Goal: Information Seeking & Learning: Learn about a topic

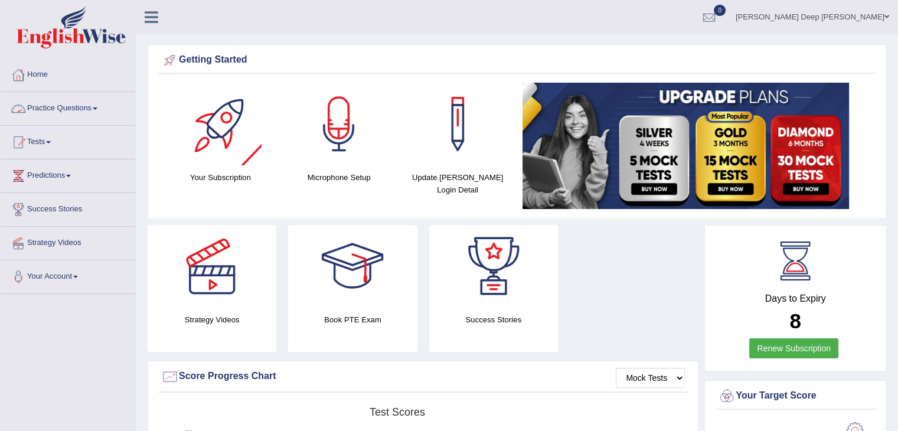
click at [98, 118] on link "Practice Questions" at bounding box center [68, 107] width 135 height 30
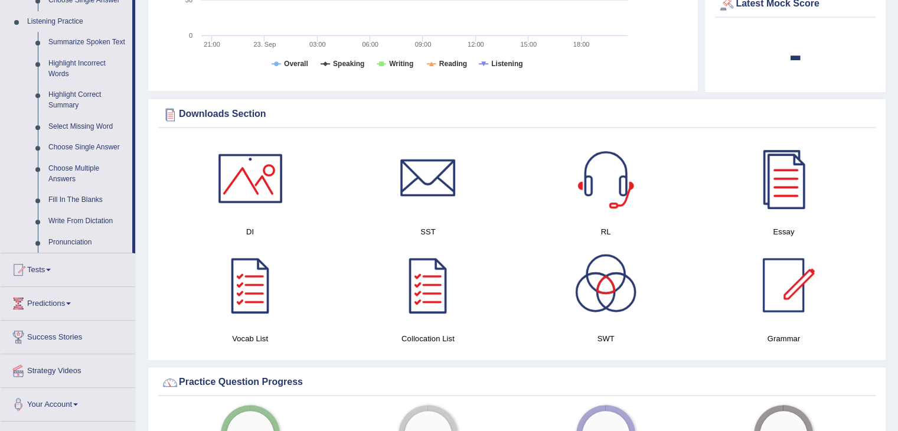
scroll to position [504, 0]
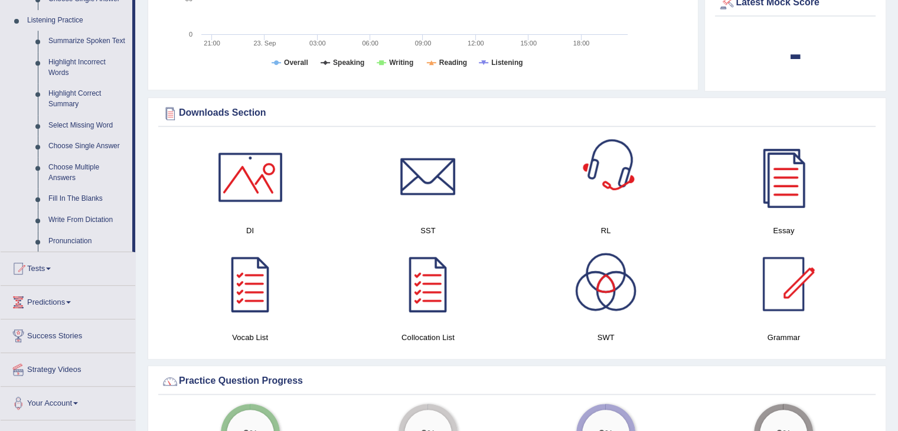
click at [608, 194] on div at bounding box center [605, 177] width 83 height 83
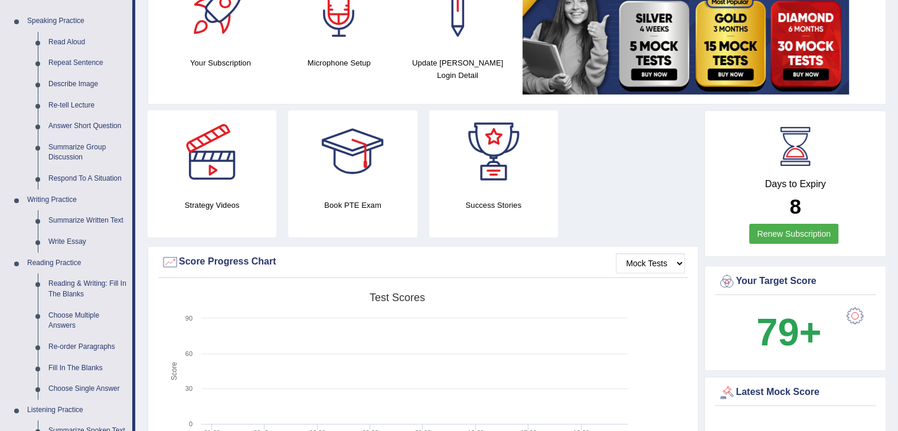
scroll to position [113, 0]
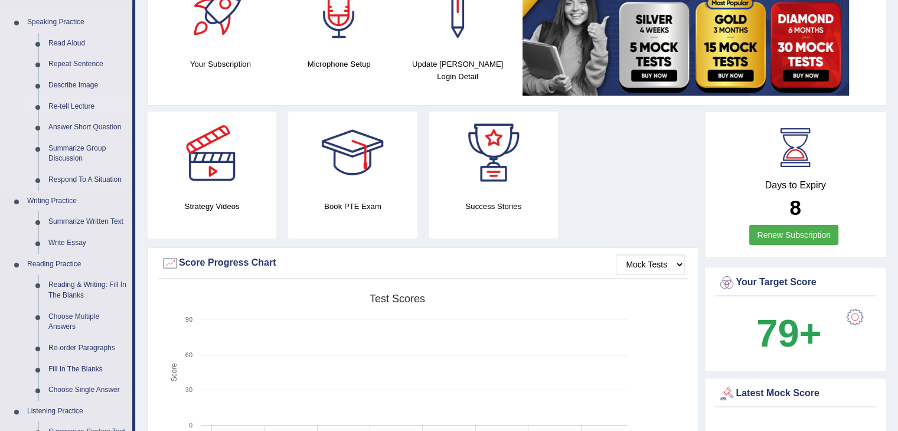
click at [60, 110] on link "Re-tell Lecture" at bounding box center [87, 106] width 89 height 21
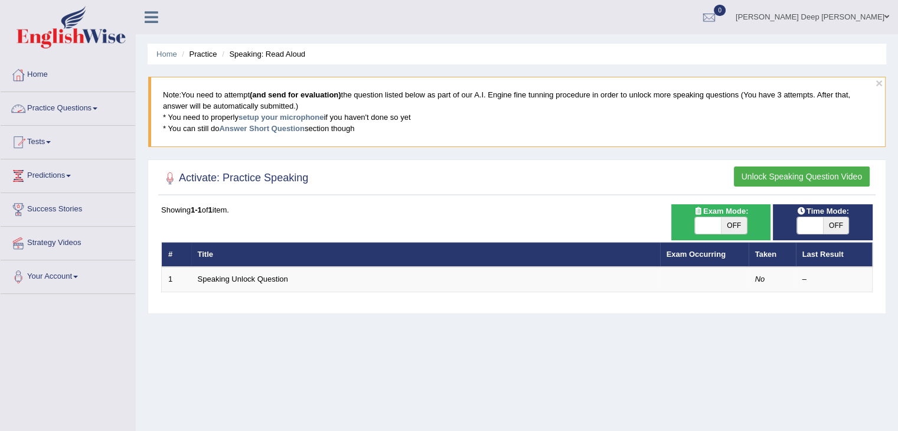
click at [66, 105] on link "Practice Questions" at bounding box center [68, 107] width 135 height 30
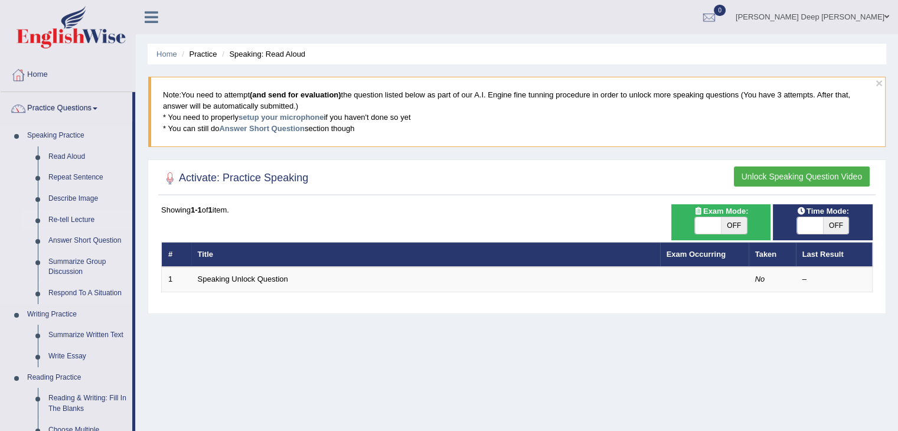
click at [77, 216] on link "Re-tell Lecture" at bounding box center [87, 220] width 89 height 21
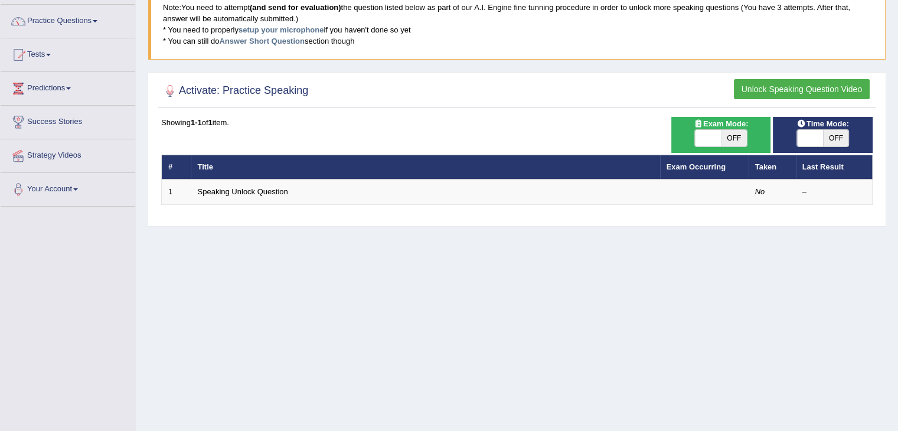
scroll to position [92, 0]
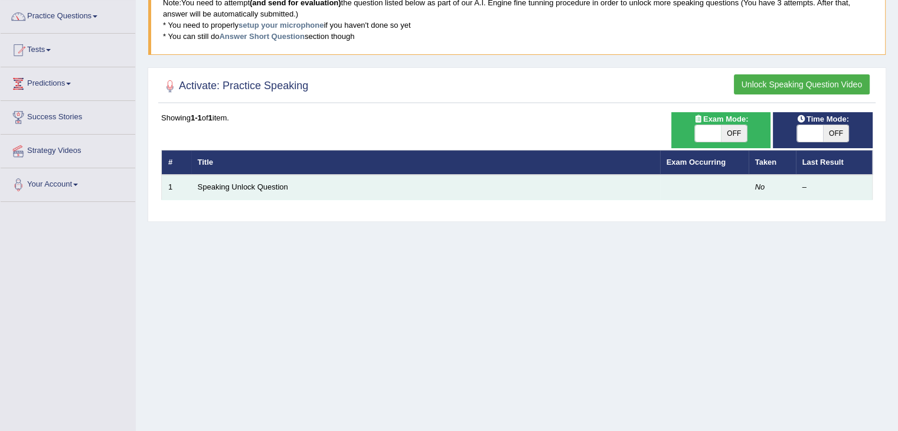
click at [255, 194] on td "Speaking Unlock Question" at bounding box center [425, 187] width 469 height 25
click at [254, 182] on link "Speaking Unlock Question" at bounding box center [243, 186] width 90 height 9
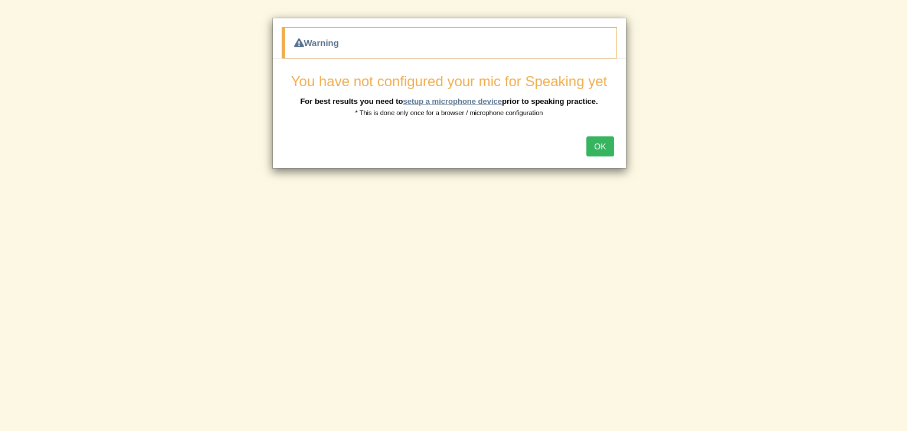
click at [468, 97] on link "setup a microphone device" at bounding box center [452, 101] width 99 height 9
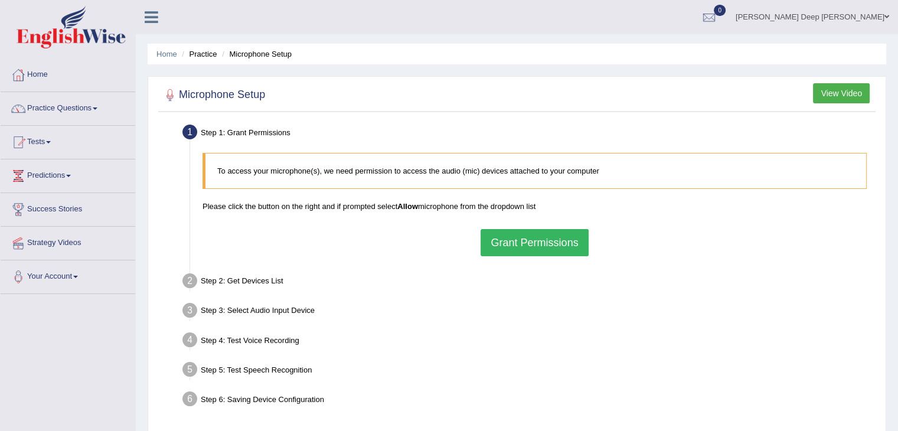
click at [510, 252] on button "Grant Permissions" at bounding box center [534, 242] width 107 height 27
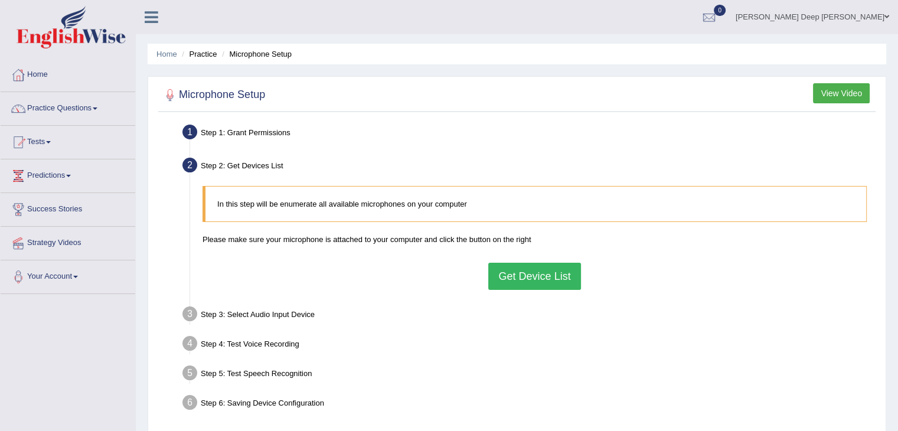
click at [541, 284] on button "Get Device List" at bounding box center [534, 276] width 92 height 27
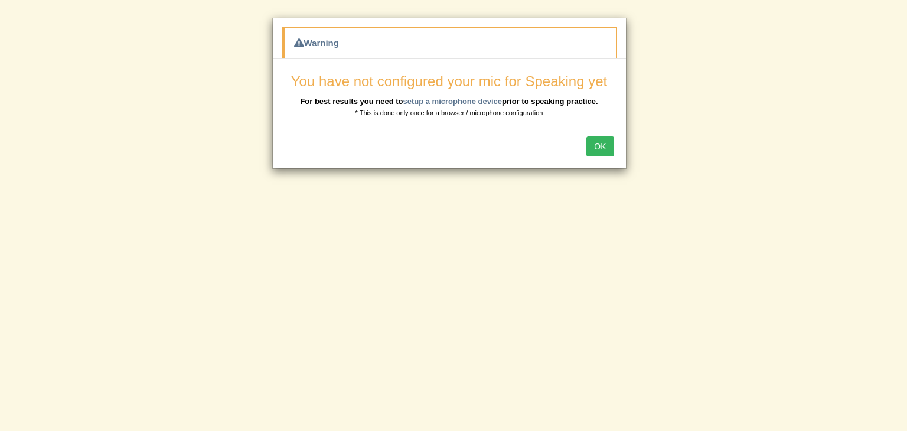
click at [607, 145] on button "OK" at bounding box center [599, 146] width 27 height 20
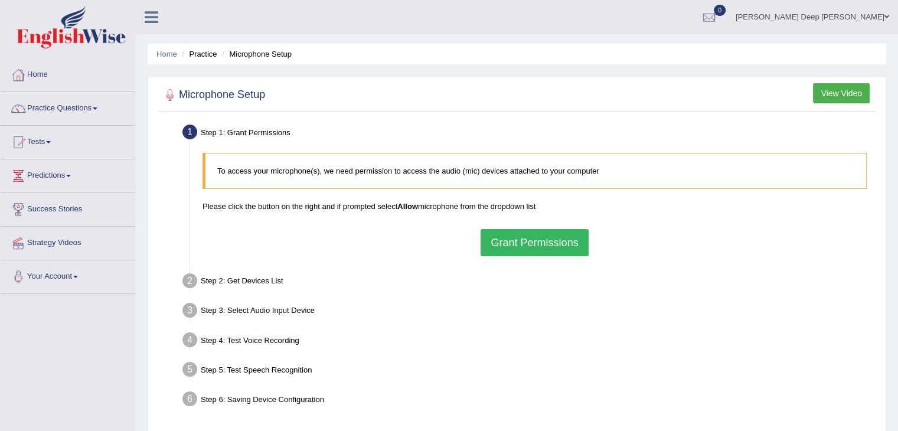
click at [534, 241] on button "Grant Permissions" at bounding box center [534, 242] width 107 height 27
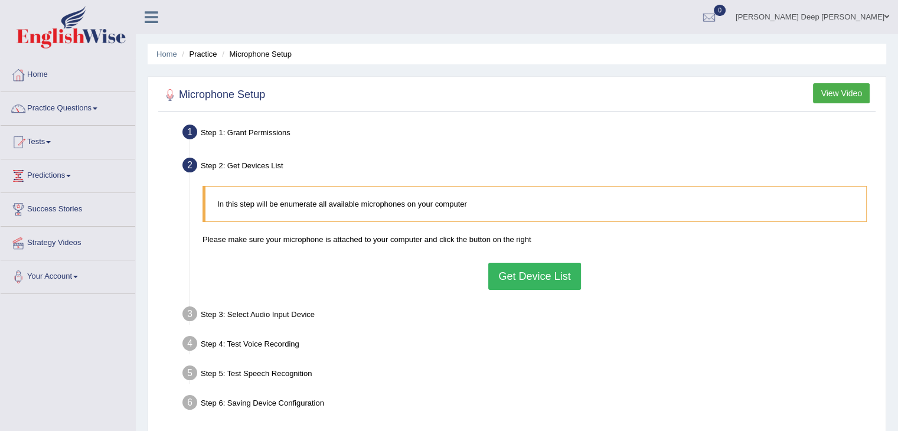
click at [533, 269] on button "Get Device List" at bounding box center [534, 276] width 92 height 27
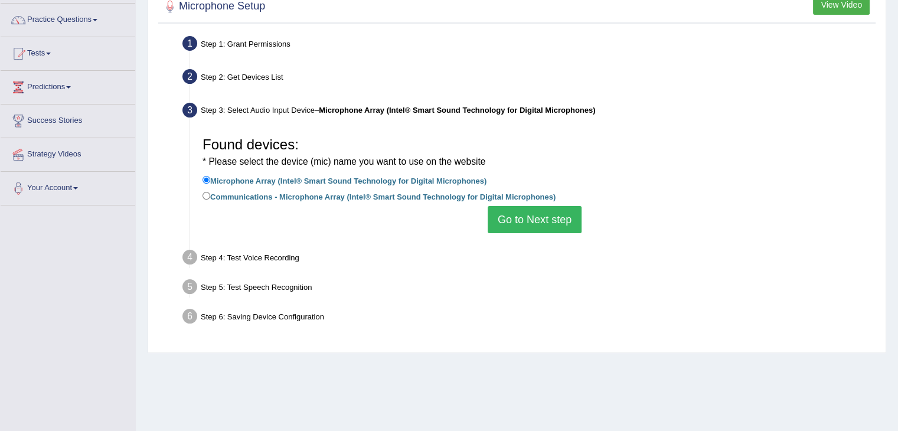
scroll to position [89, 0]
click at [527, 223] on button "Go to Next step" at bounding box center [535, 218] width 94 height 27
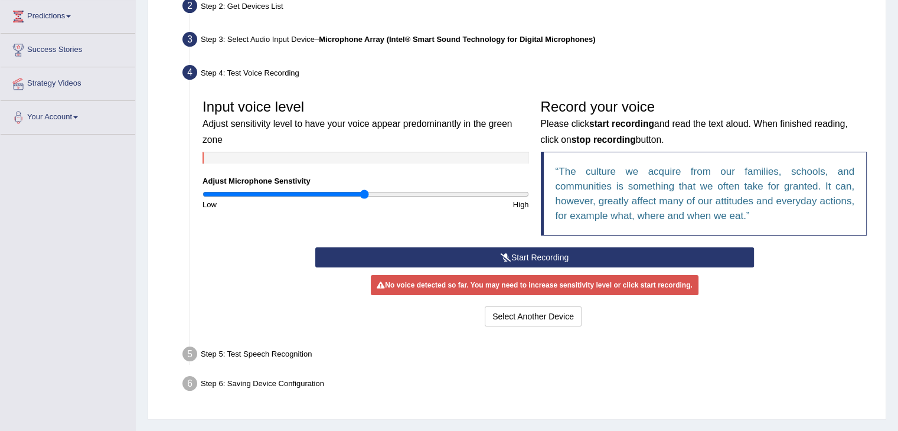
scroll to position [160, 0]
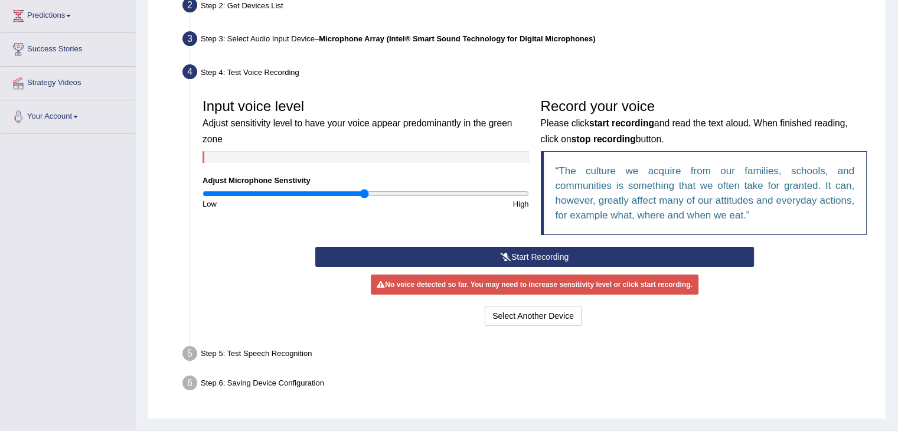
click at [538, 256] on button "Start Recording" at bounding box center [534, 257] width 439 height 20
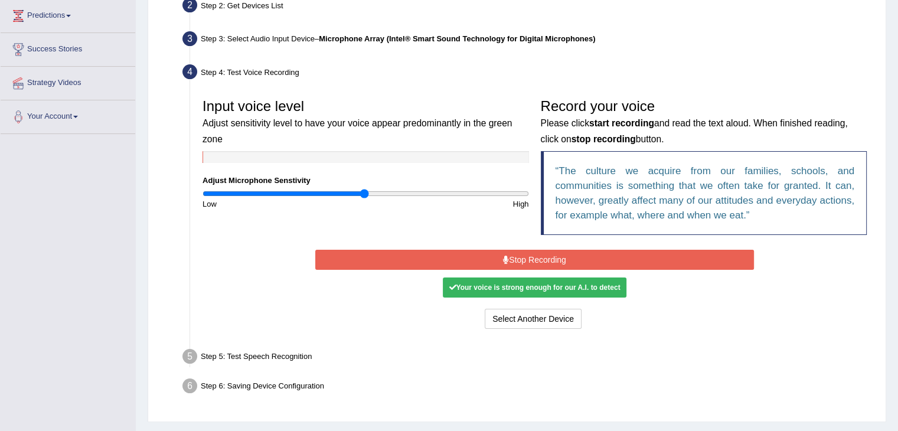
click at [553, 261] on button "Stop Recording" at bounding box center [534, 260] width 439 height 20
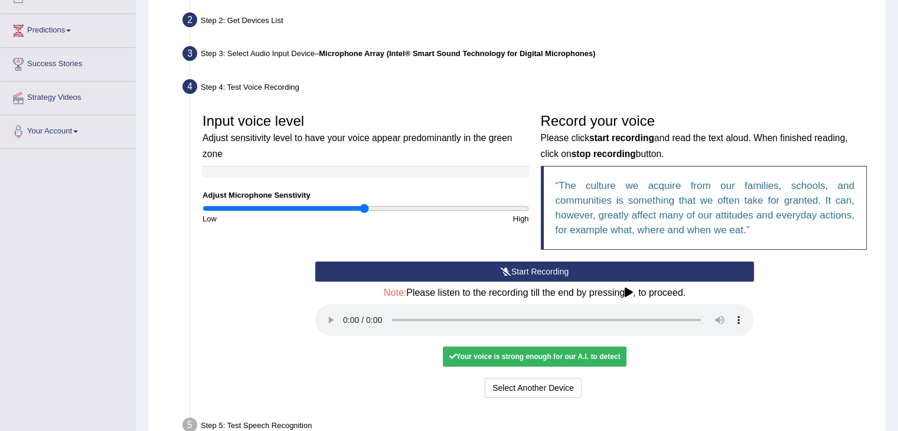
scroll to position [146, 0]
click at [487, 363] on div "Your voice is strong enough for our A.I. to detect" at bounding box center [534, 356] width 183 height 20
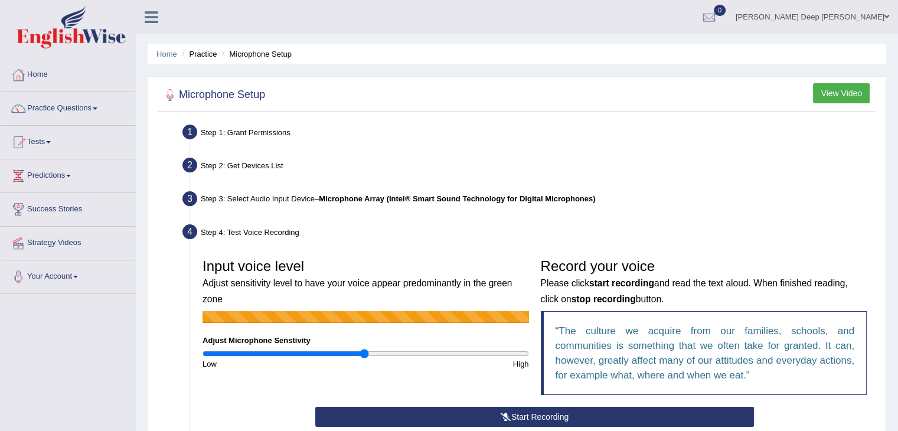
scroll to position [243, 0]
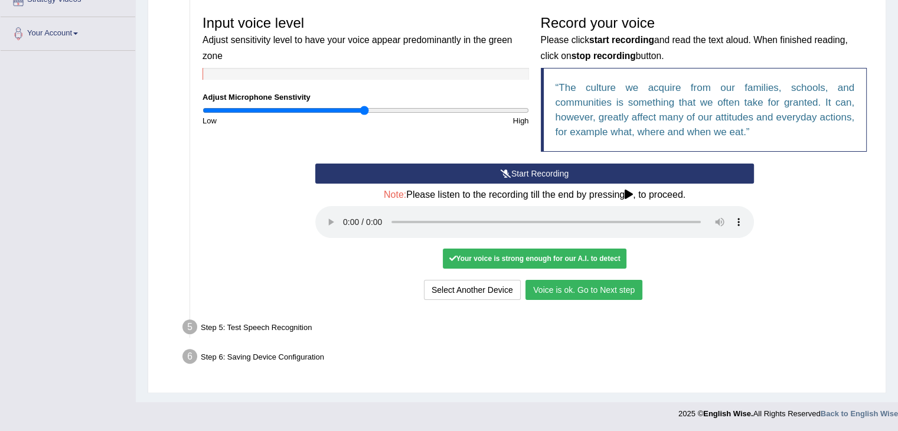
click at [592, 292] on button "Voice is ok. Go to Next step" at bounding box center [583, 290] width 117 height 20
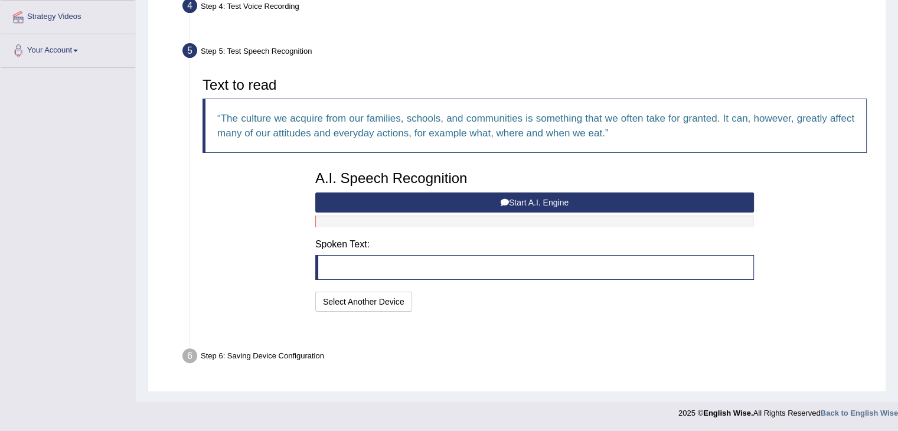
scroll to position [197, 0]
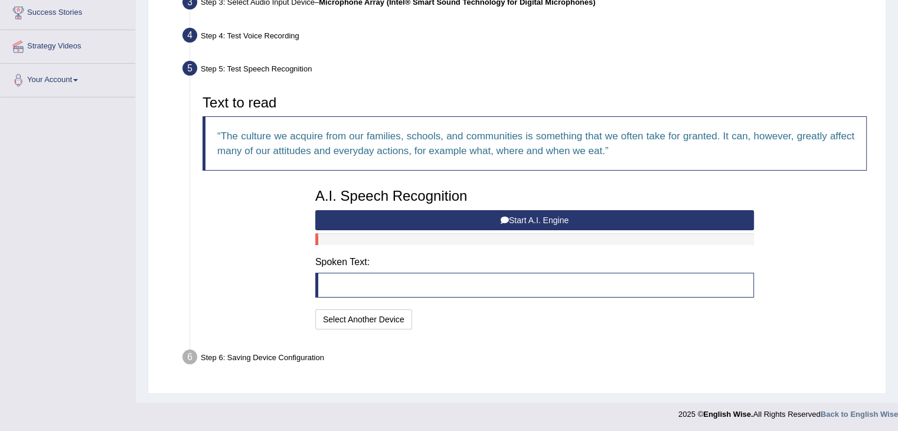
click at [487, 215] on button "Start A.I. Engine" at bounding box center [534, 220] width 439 height 20
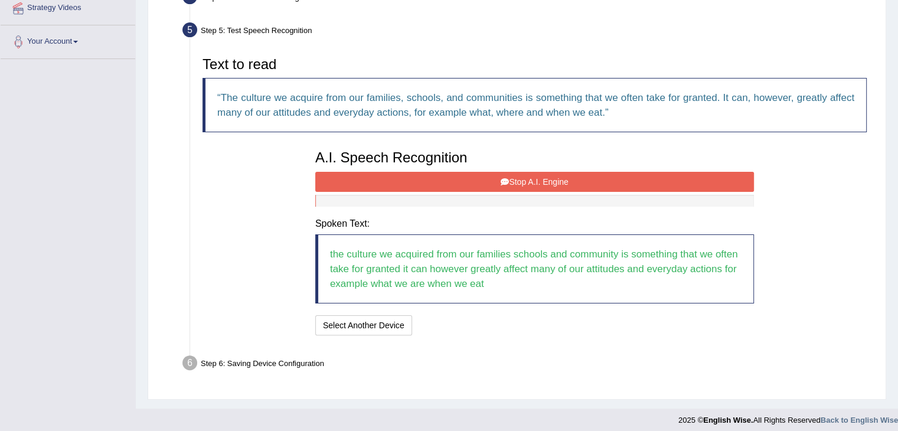
scroll to position [241, 0]
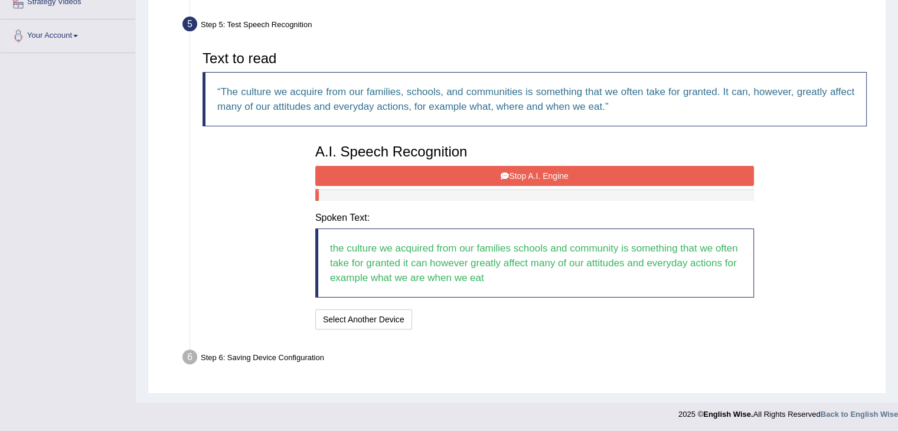
click at [533, 180] on button "Stop A.I. Engine" at bounding box center [534, 176] width 439 height 20
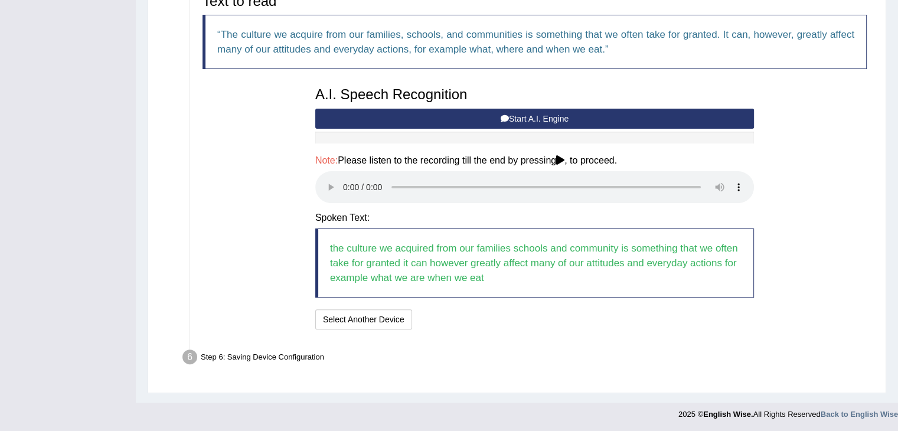
scroll to position [298, 0]
click at [494, 316] on button "Speech is ok. Go to Last step" at bounding box center [478, 319] width 123 height 20
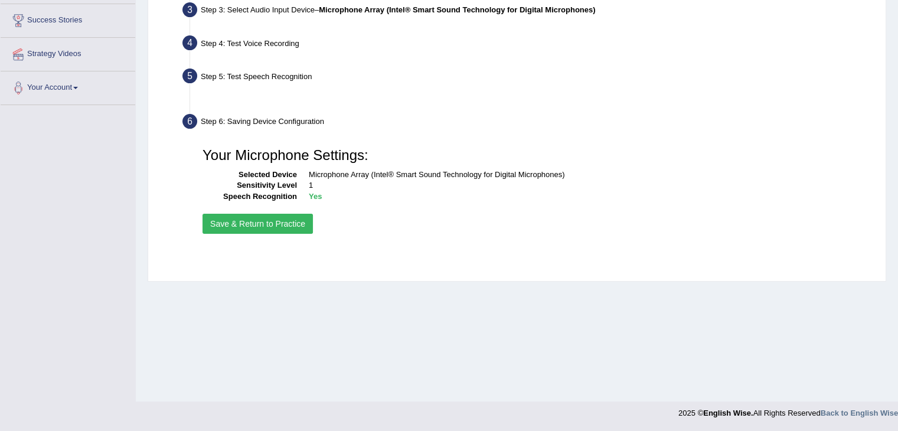
scroll to position [189, 0]
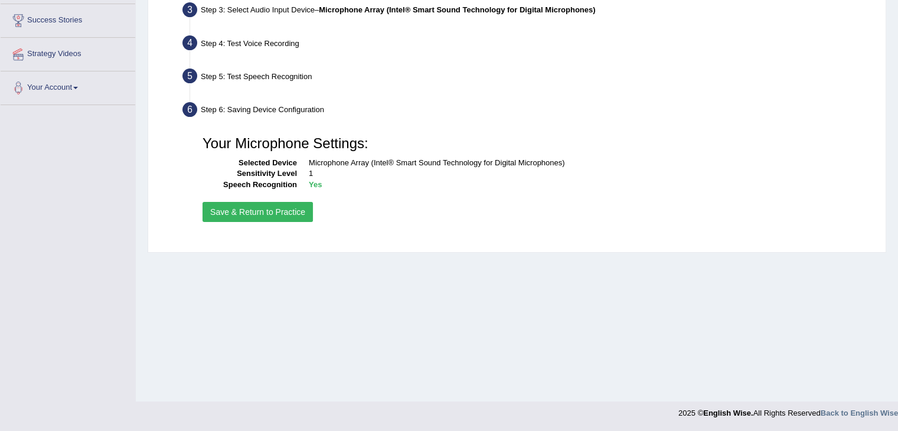
click at [276, 211] on button "Save & Return to Practice" at bounding box center [258, 212] width 110 height 20
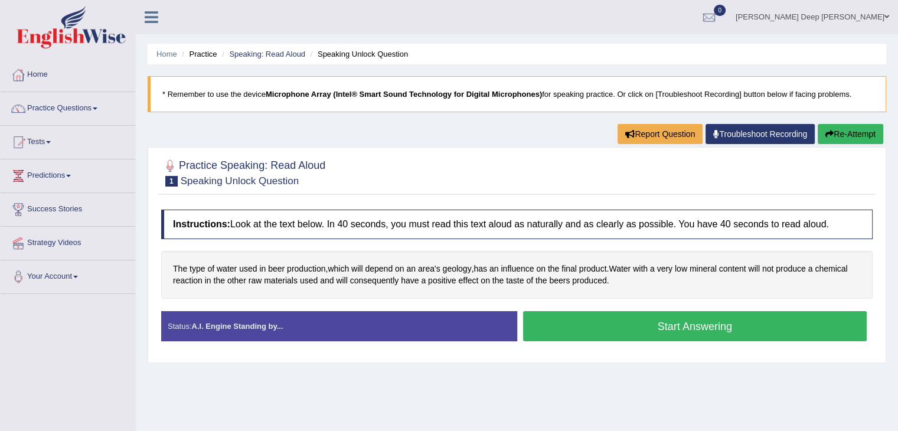
scroll to position [2, 0]
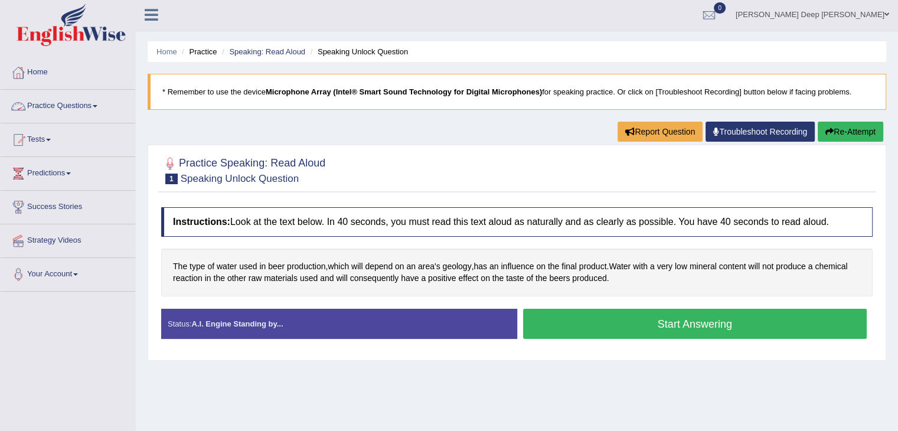
click at [75, 102] on link "Practice Questions" at bounding box center [68, 105] width 135 height 30
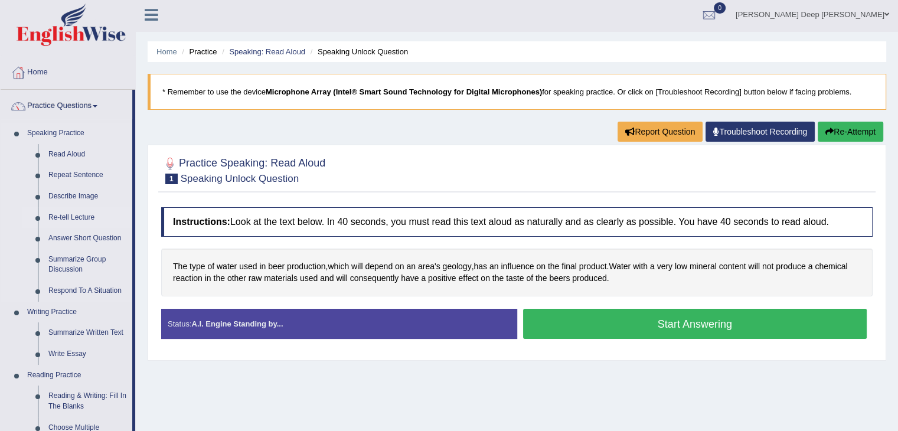
click at [66, 220] on link "Re-tell Lecture" at bounding box center [87, 217] width 89 height 21
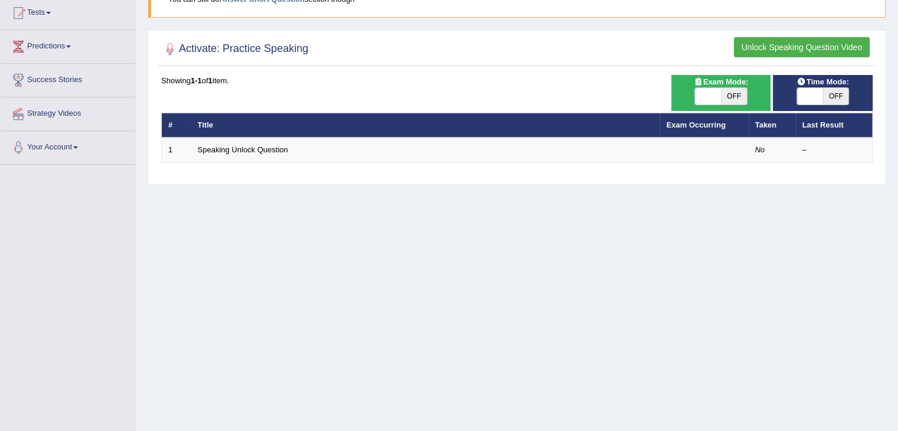
scroll to position [130, 0]
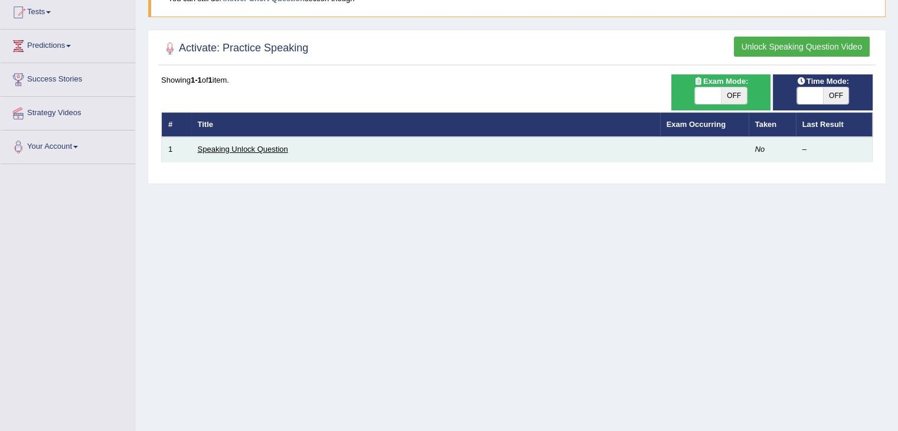
click at [275, 147] on link "Speaking Unlock Question" at bounding box center [243, 149] width 90 height 9
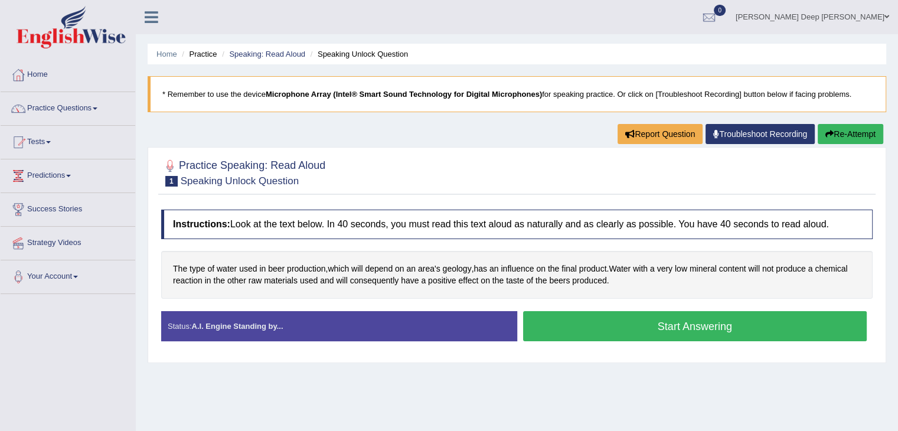
click at [642, 329] on button "Start Answering" at bounding box center [695, 326] width 344 height 30
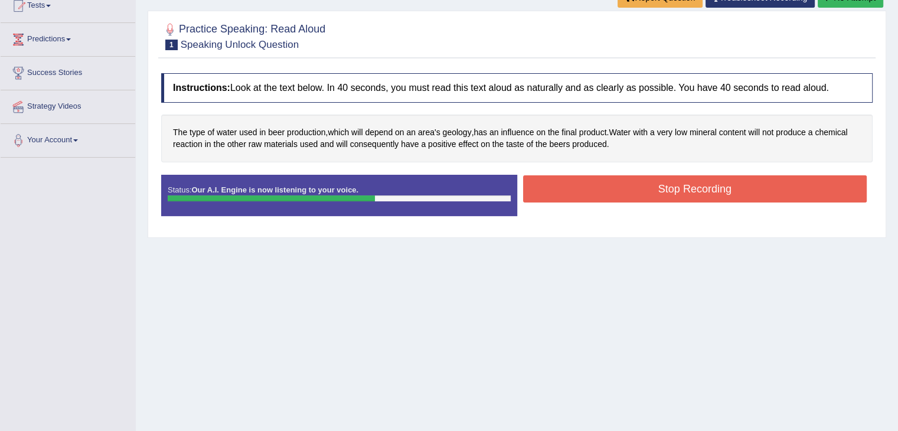
scroll to position [142, 0]
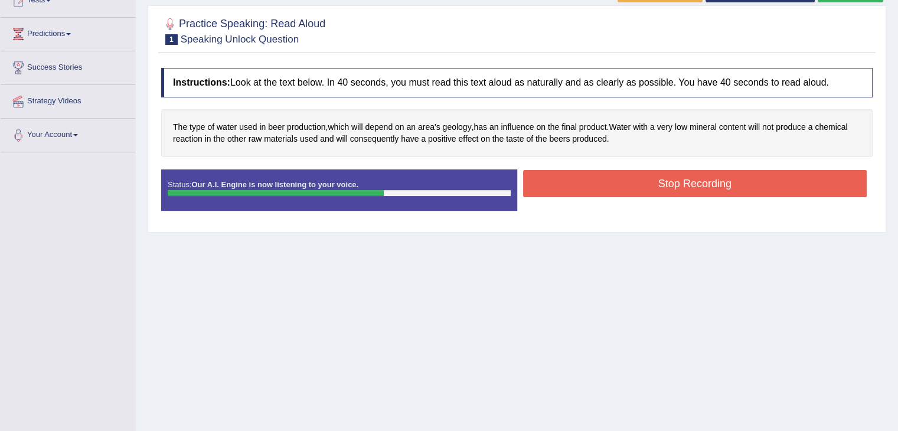
click at [584, 178] on button "Stop Recording" at bounding box center [695, 183] width 344 height 27
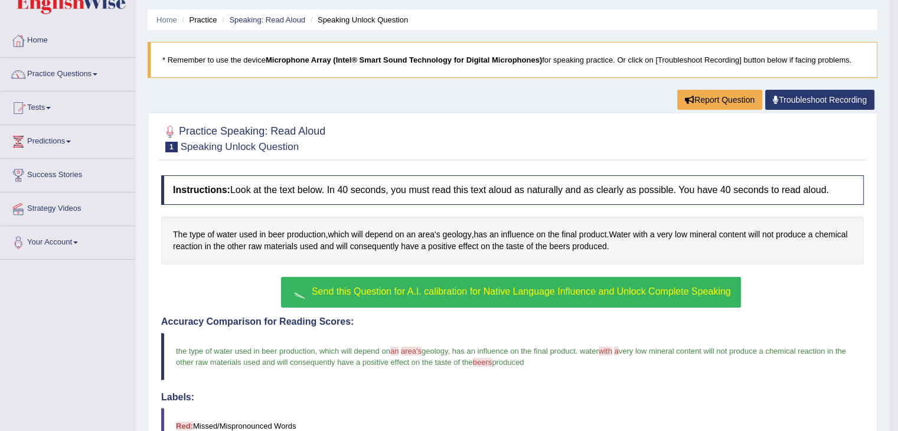
scroll to position [0, 0]
